Goal: Task Accomplishment & Management: Manage account settings

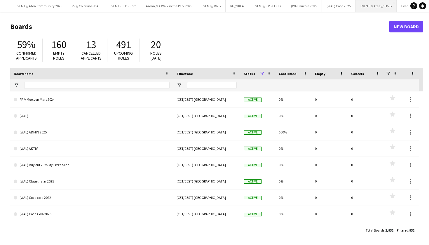
scroll to position [0, 273]
click at [249, 5] on button "EVENT// TRIPLETEX Close" at bounding box center [267, 5] width 37 height 11
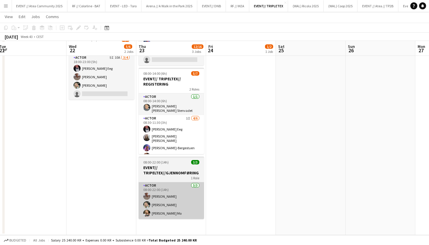
scroll to position [85, 0]
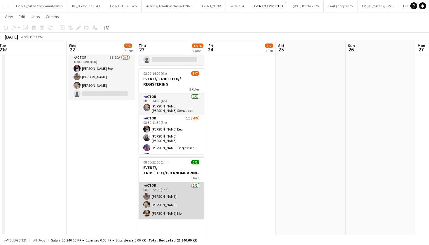
click at [171, 200] on app-card-role "Actor [DATE] 08:00-22:00 (14h) [PERSON_NAME] [PERSON_NAME] [PERSON_NAME] Mo" at bounding box center [171, 200] width 65 height 37
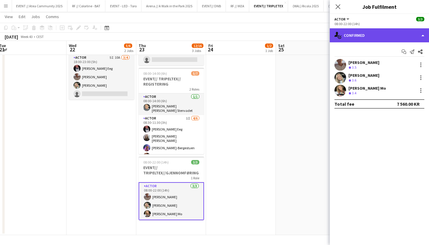
click at [380, 34] on div "single-neutral-actions-check-2 Confirmed" at bounding box center [379, 35] width 99 height 14
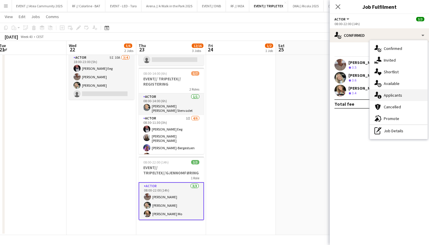
click at [407, 98] on div "single-neutral-actions-information Applicants" at bounding box center [399, 95] width 58 height 12
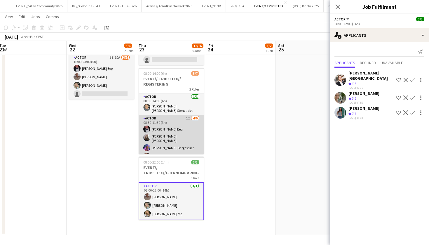
click at [160, 138] on app-card-role "Actor 1I [DATE] 08:30-11:30 (3h) [PERSON_NAME] Eeg [PERSON_NAME] [PERSON_NAME]-…" at bounding box center [171, 147] width 65 height 64
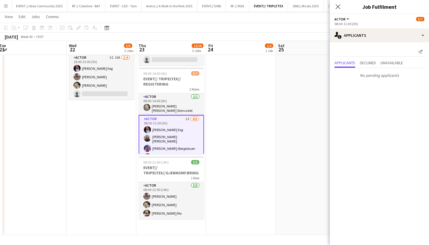
click at [259, 156] on app-date-cell "09:00-14:00 (5h) 1/2 EVENT// TRIPELTEX//TILBAKELEVERING 1 Role Actor 3I 3A [DAT…" at bounding box center [241, 107] width 70 height 255
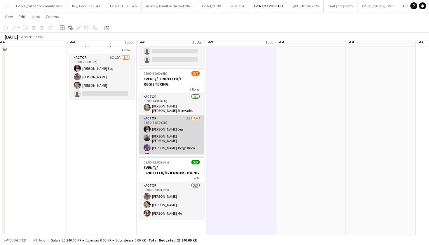
scroll to position [38, 0]
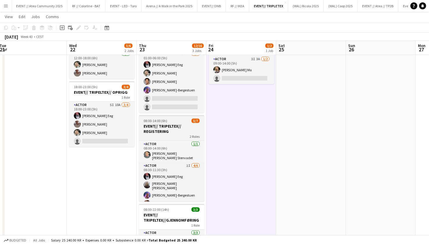
click at [175, 133] on h3 "EVENT// TRIPELTEX// REGISTERING" at bounding box center [171, 129] width 65 height 11
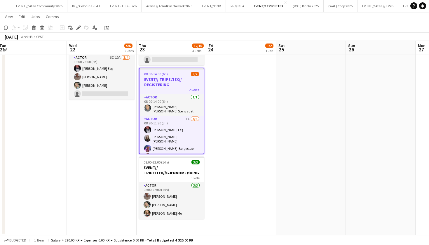
scroll to position [85, 0]
click at [170, 222] on app-date-cell "01:00-06:00 (5h) 4/6 EVENT// TRIPELTEX//NEDRIGG 1 Role Actor 5I 2A [DATE] 01:00…" at bounding box center [172, 107] width 70 height 255
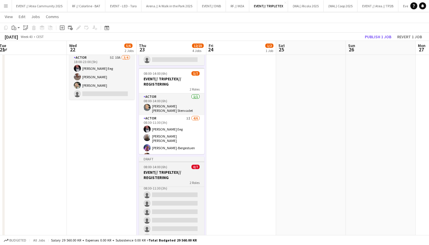
scroll to position [26, 0]
click at [174, 175] on h3 "EVENT// TRIPELTEX// REGISTERING" at bounding box center [171, 175] width 65 height 11
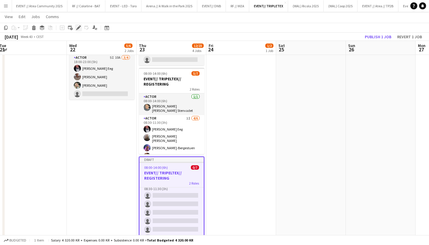
click at [81, 26] on div "Edit" at bounding box center [78, 27] width 7 height 7
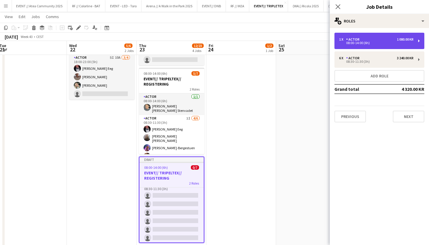
click at [384, 42] on div "08:00-14:00 (6h)" at bounding box center [376, 42] width 74 height 3
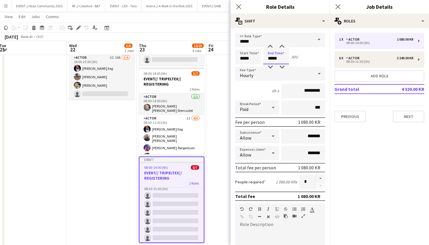
click at [271, 57] on input "*****" at bounding box center [277, 57] width 26 height 15
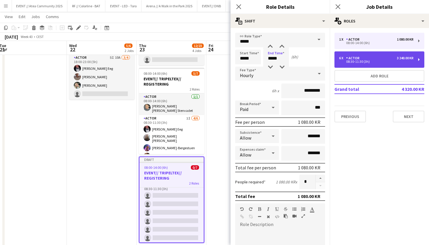
click at [397, 52] on div "6 x Actor 3 240.00 KR 08:30-11:30 (3h)" at bounding box center [380, 59] width 90 height 16
type input "*****"
type input "*"
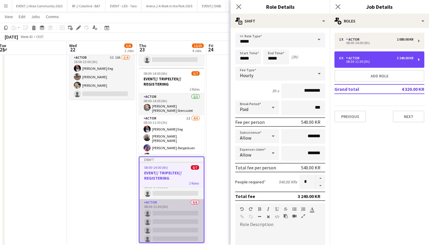
scroll to position [14, 0]
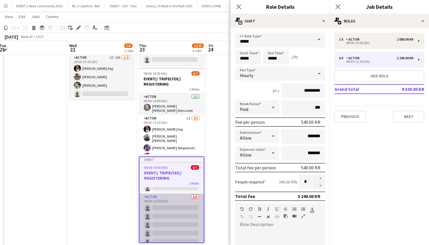
click at [177, 220] on app-card-role "Actor 0/6 08:30-11:30 (3h) single-neutral-actions single-neutral-actions single…" at bounding box center [172, 225] width 64 height 62
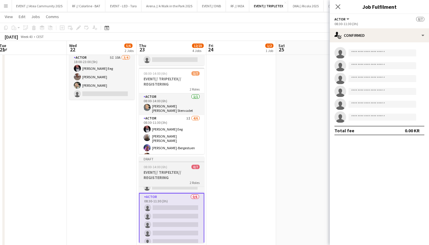
click at [179, 174] on h3 "EVENT// TRIPELTEX// REGISTERING" at bounding box center [171, 175] width 65 height 11
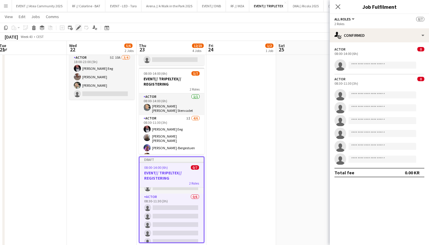
click at [80, 26] on icon at bounding box center [79, 25] width 1 height 1
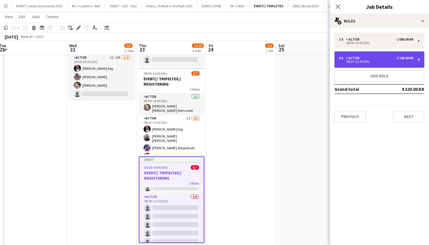
click at [397, 54] on div "6 x Actor 3 240.00 KR 08:30-11:30 (3h)" at bounding box center [380, 59] width 90 height 16
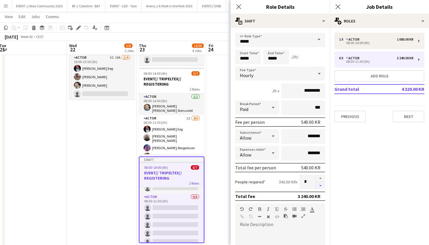
click at [322, 186] on button "button" at bounding box center [320, 185] width 9 height 7
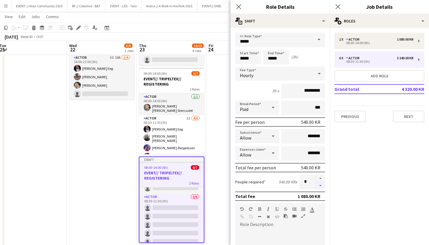
type input "*"
click at [322, 186] on div at bounding box center [321, 182] width 10 height 15
click at [321, 183] on div at bounding box center [321, 182] width 10 height 15
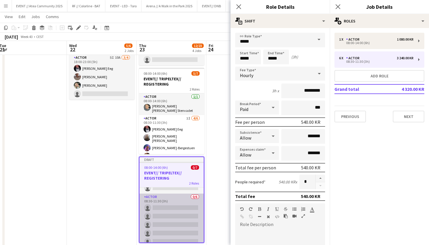
click at [174, 204] on app-card-role "Actor 0/6 08:30-11:30 (3h) single-neutral-actions single-neutral-actions single…" at bounding box center [172, 225] width 64 height 62
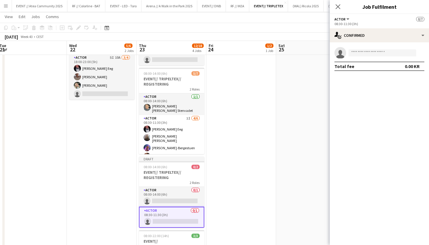
click at [102, 207] on app-date-cell "12:00-18:00 (6h) 2/2 EVENT// TRIPELTEX// INNKJØP 1 Role Actor [DATE] 12:00-18:0…" at bounding box center [102, 143] width 70 height 327
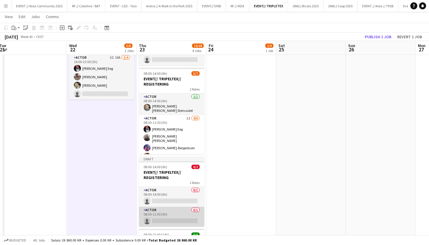
scroll to position [86, 0]
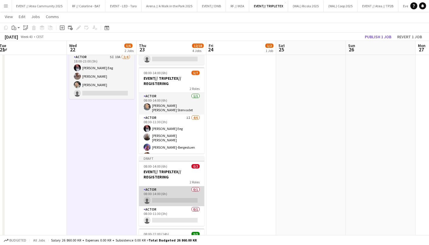
click at [177, 197] on app-card-role "Actor 0/1 08:00-14:00 (6h) single-neutral-actions" at bounding box center [171, 196] width 65 height 20
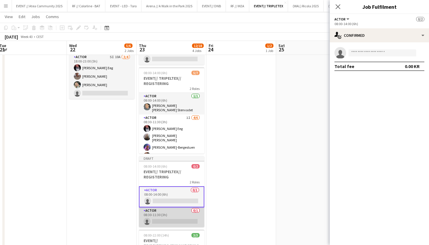
click at [177, 219] on app-card-role "Actor 0/1 08:30-11:30 (3h) single-neutral-actions" at bounding box center [171, 217] width 65 height 20
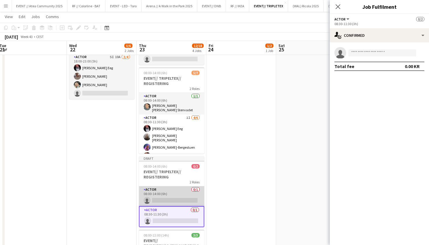
click at [179, 193] on app-card-role "Actor 0/1 08:00-14:00 (6h) single-neutral-actions" at bounding box center [171, 196] width 65 height 20
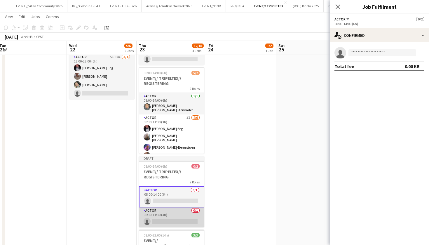
click at [180, 220] on app-card-role "Actor 0/1 08:30-11:30 (3h) single-neutral-actions" at bounding box center [171, 217] width 65 height 20
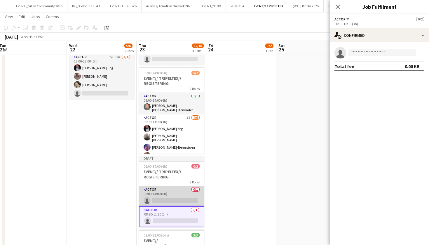
click at [181, 193] on app-card-role "Actor 0/1 08:00-14:00 (6h) single-neutral-actions" at bounding box center [171, 196] width 65 height 20
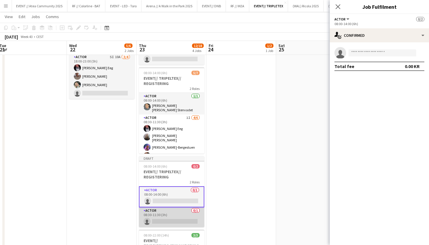
click at [173, 217] on app-card-role "Actor 0/1 08:30-11:30 (3h) single-neutral-actions" at bounding box center [171, 217] width 65 height 20
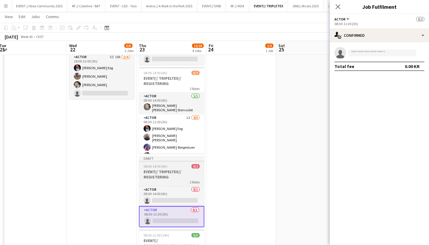
click at [159, 162] on div at bounding box center [171, 161] width 65 height 1
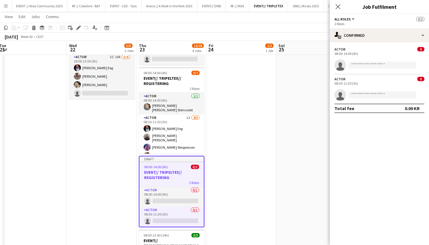
click at [352, 82] on div "08:30-11:30 (3h)" at bounding box center [380, 83] width 90 height 4
click at [77, 30] on div "Edit" at bounding box center [78, 27] width 7 height 7
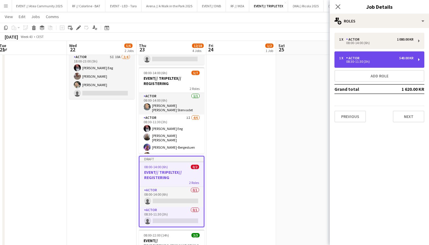
click at [374, 61] on div "08:30-11:30 (3h)" at bounding box center [376, 61] width 74 height 3
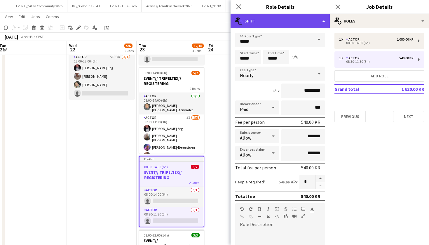
click at [263, 25] on div "multiple-actions-text Shift" at bounding box center [280, 21] width 99 height 14
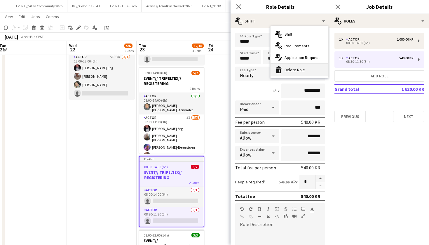
click at [292, 70] on div "bin-2 Delete Role" at bounding box center [300, 70] width 58 height 12
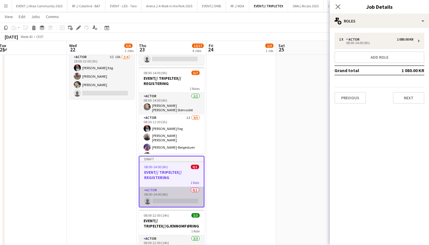
click at [179, 195] on app-card-role "Actor 0/1 08:00-14:00 (6h) single-neutral-actions" at bounding box center [172, 197] width 64 height 20
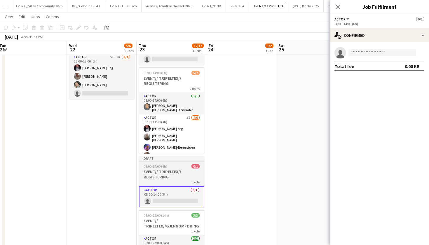
click at [182, 175] on h3 "EVENT// TRIPELTEX// REGISTERING" at bounding box center [171, 174] width 65 height 11
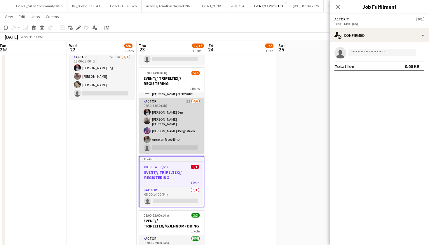
scroll to position [13, 0]
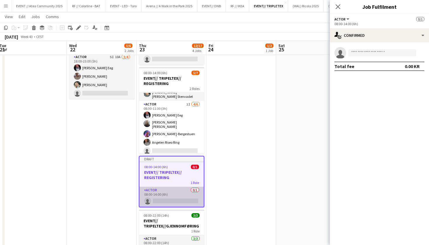
click at [172, 200] on app-card-role "Actor 0/1 08:00-14:00 (6h) single-neutral-actions" at bounding box center [172, 197] width 64 height 20
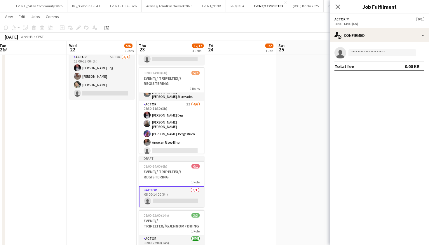
click at [176, 197] on app-card-role "Actor 0/1 08:00-14:00 (6h) single-neutral-actions" at bounding box center [171, 196] width 65 height 21
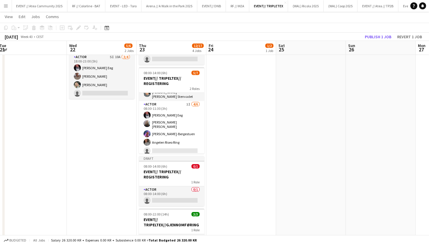
click at [174, 179] on h3 "EVENT// TRIPELTEX// REGISTERING" at bounding box center [171, 174] width 65 height 11
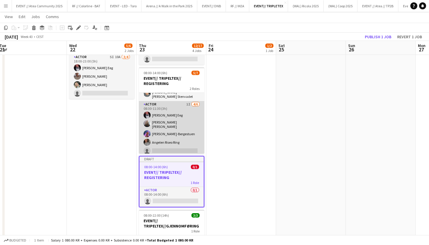
click at [181, 112] on app-card-role "Actor 1I [DATE] 08:30-11:30 (3h) [PERSON_NAME] Eeg [PERSON_NAME] [PERSON_NAME]-…" at bounding box center [171, 133] width 65 height 64
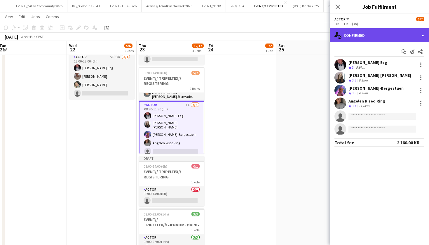
click at [368, 34] on div "single-neutral-actions-check-2 Confirmed" at bounding box center [379, 35] width 99 height 14
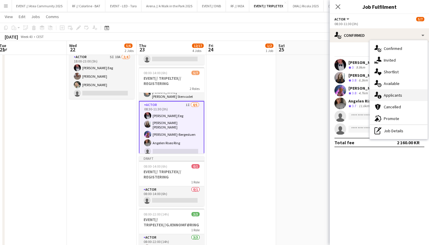
click at [410, 90] on div "single-neutral-actions-information Applicants" at bounding box center [399, 95] width 58 height 12
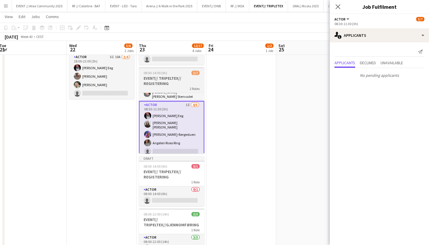
click at [174, 87] on div "2 Roles" at bounding box center [171, 88] width 65 height 5
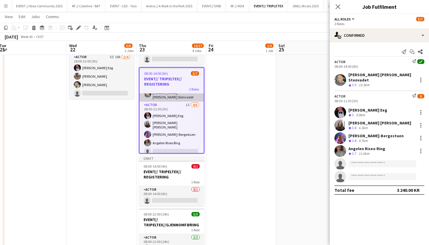
click at [174, 96] on app-card-role "Actor [DATE] 08:00-14:00 (6h) [PERSON_NAME] [PERSON_NAME] Stenvadet" at bounding box center [172, 91] width 64 height 22
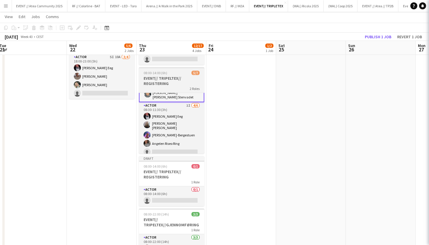
click at [177, 84] on h3 "EVENT// TRIPELTEX// REGISTERING" at bounding box center [171, 81] width 65 height 11
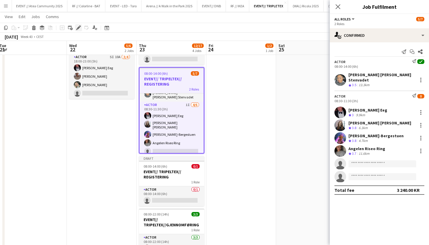
click at [79, 29] on icon "Edit" at bounding box center [78, 27] width 5 height 5
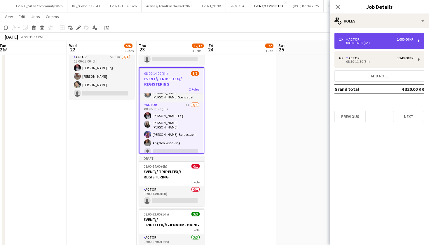
click at [378, 46] on div "1 x Actor 1 080.00 KR 08:00-14:00 (6h)" at bounding box center [380, 41] width 90 height 16
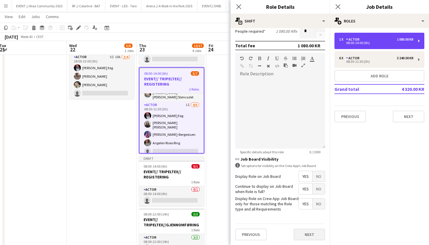
scroll to position [150, 0]
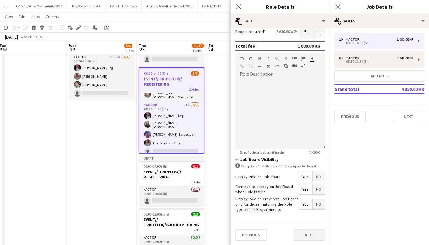
click at [307, 237] on button "Next" at bounding box center [310, 235] width 32 height 12
